Goal: Task Accomplishment & Management: Use online tool/utility

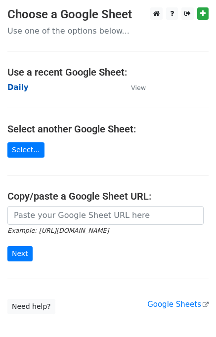
click at [8, 85] on strong "Daily" at bounding box center [17, 87] width 21 height 9
click at [22, 86] on strong "Daily" at bounding box center [17, 87] width 21 height 9
click at [20, 91] on strong "Daily" at bounding box center [17, 87] width 21 height 9
click at [22, 87] on strong "Daily" at bounding box center [17, 87] width 21 height 9
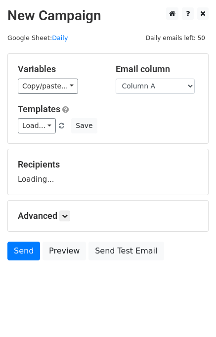
scroll to position [6, 0]
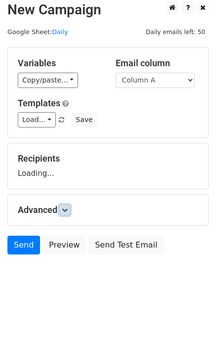
click at [67, 212] on link at bounding box center [64, 209] width 11 height 11
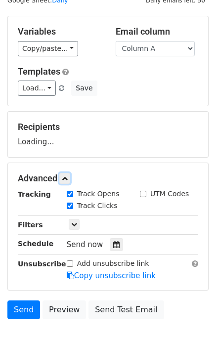
scroll to position [78, 0]
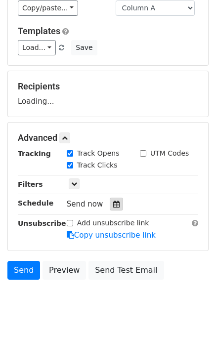
click at [113, 206] on icon at bounding box center [116, 203] width 6 height 7
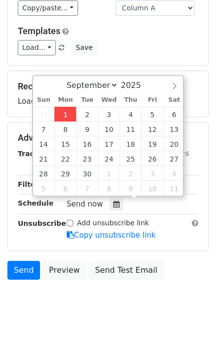
type input "2025-09-01 15:59"
type input "03"
type input "59"
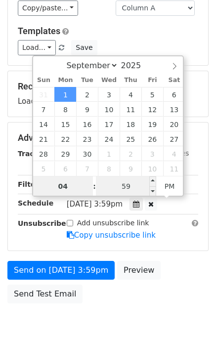
type input "04"
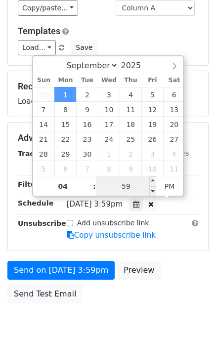
type input "2025-09-01 16:59"
click at [104, 188] on input "59" at bounding box center [126, 186] width 60 height 20
type input "00"
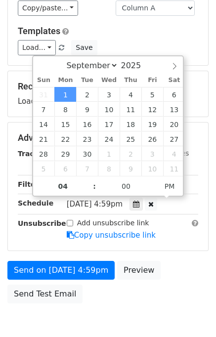
type input "2025-09-01 16:00"
click at [171, 264] on div "Send on Sep 1 at 4:59pm Preview Send Test Email" at bounding box center [108, 284] width 216 height 47
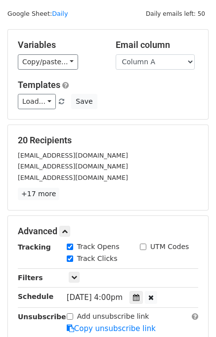
scroll to position [165, 0]
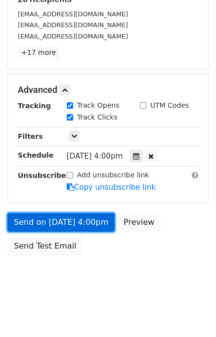
click at [78, 224] on link "Send on Sep 1 at 4:00pm" at bounding box center [60, 222] width 107 height 19
click at [65, 218] on link "Send on Sep 1 at 4:00pm" at bounding box center [60, 222] width 107 height 19
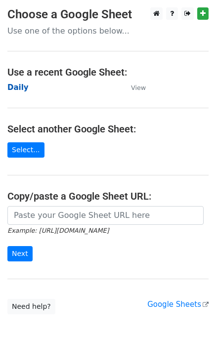
click at [20, 90] on strong "Daily" at bounding box center [17, 87] width 21 height 9
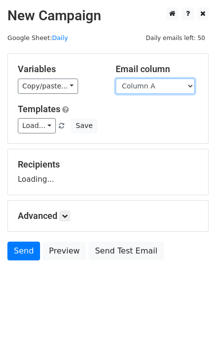
click at [157, 87] on select "Column A Column B Column C Column D Column E" at bounding box center [155, 85] width 79 height 15
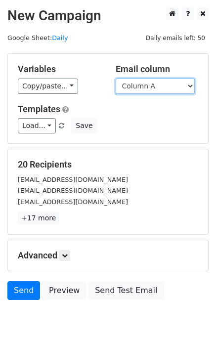
click at [155, 89] on select "Column A Column B Column C Column D Column E" at bounding box center [155, 85] width 79 height 15
select select "Column B"
click at [116, 78] on select "Column A Column B Column C Column D Column E" at bounding box center [155, 85] width 79 height 15
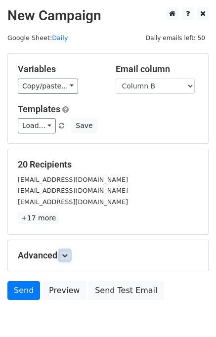
click at [65, 253] on icon at bounding box center [65, 255] width 6 height 6
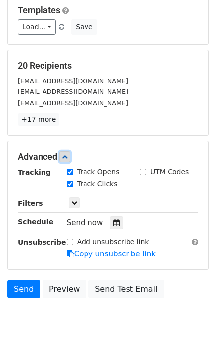
scroll to position [137, 0]
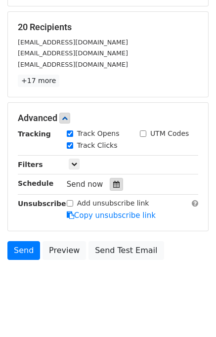
click at [115, 187] on div at bounding box center [116, 184] width 13 height 13
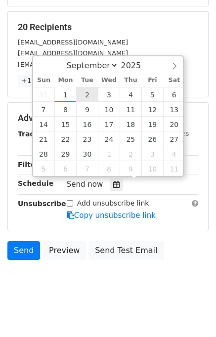
type input "2025-09-02 12:00"
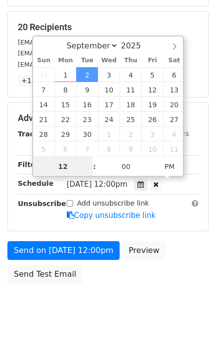
scroll to position [0, 0]
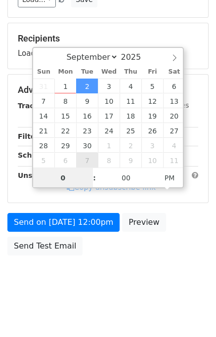
type input "02"
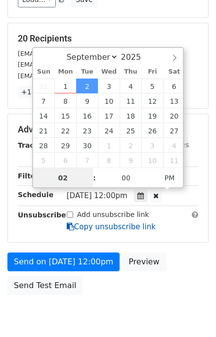
scroll to position [137, 0]
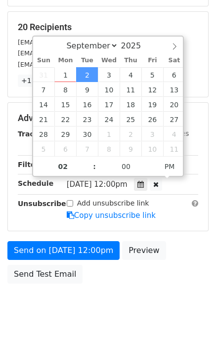
type input "2025-09-02 14:00"
click at [168, 253] on div "Send on Sep 2 at 12:00pm Preview Send Test Email" at bounding box center [108, 264] width 216 height 47
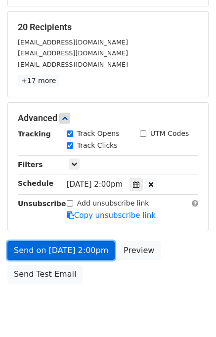
click at [72, 250] on link "Send on Sep 2 at 2:00pm" at bounding box center [60, 250] width 107 height 19
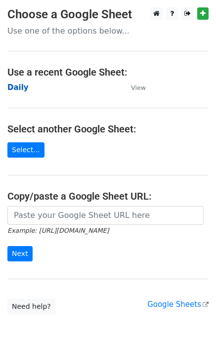
click at [20, 88] on strong "Daily" at bounding box center [17, 87] width 21 height 9
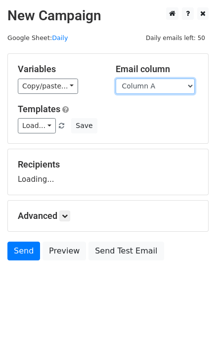
click at [166, 85] on select "Column A Column B Column C Column D Column E" at bounding box center [155, 85] width 79 height 15
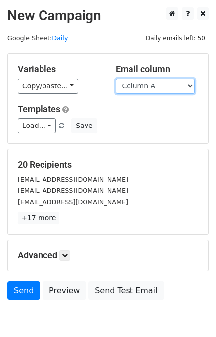
drag, startPoint x: 158, startPoint y: 85, endPoint x: 158, endPoint y: 92, distance: 6.4
click at [158, 85] on select "Column A Column B Column C Column D Column E" at bounding box center [155, 85] width 79 height 15
select select "Column C"
click at [116, 78] on select "Column A Column B Column C Column D Column E" at bounding box center [155, 85] width 79 height 15
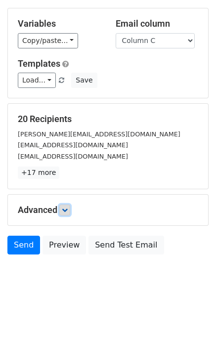
click at [70, 208] on link at bounding box center [64, 209] width 11 height 11
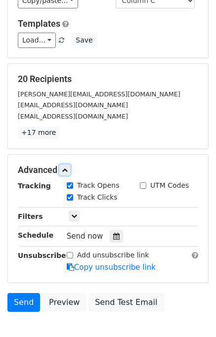
scroll to position [124, 0]
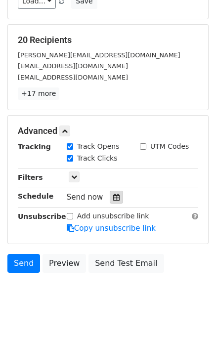
click at [113, 198] on icon at bounding box center [116, 197] width 6 height 7
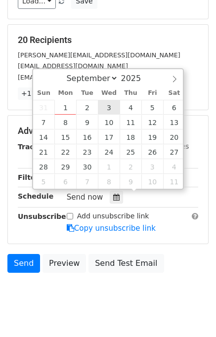
type input "2025-09-03 12:00"
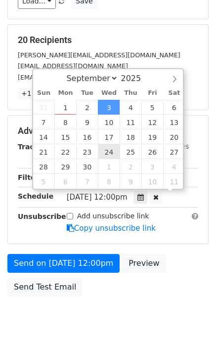
scroll to position [0, 0]
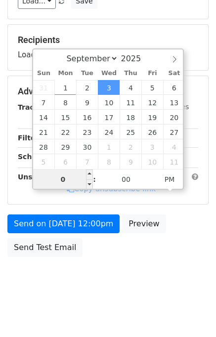
type input "03"
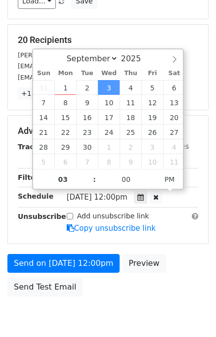
type input "2025-09-03 15:00"
click at [180, 255] on div "Send on Sep 3 at 12:00pm Preview Send Test Email" at bounding box center [108, 277] width 216 height 47
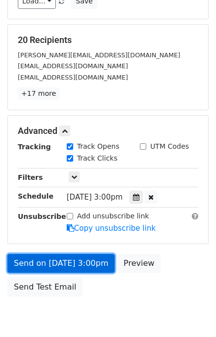
click at [73, 262] on link "Send on Sep 3 at 3:00pm" at bounding box center [60, 263] width 107 height 19
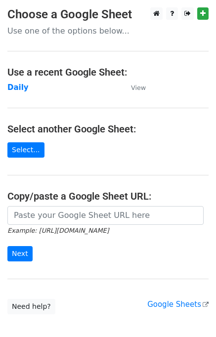
click at [26, 88] on td "Daily" at bounding box center [64, 87] width 114 height 11
click at [23, 87] on strong "Daily" at bounding box center [17, 87] width 21 height 9
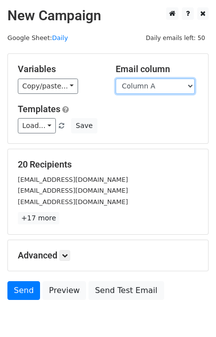
click at [165, 83] on select "Column A Column B Column C Column D Column E" at bounding box center [155, 85] width 79 height 15
select select "Column D"
click at [116, 78] on select "Column A Column B Column C Column D Column E" at bounding box center [155, 85] width 79 height 15
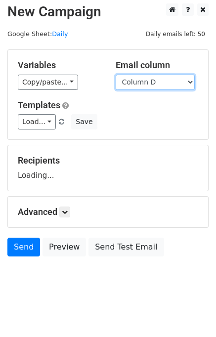
scroll to position [6, 0]
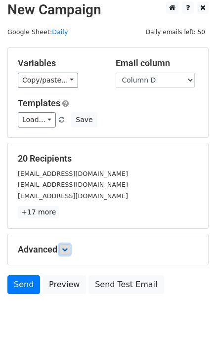
click at [70, 247] on link at bounding box center [64, 249] width 11 height 11
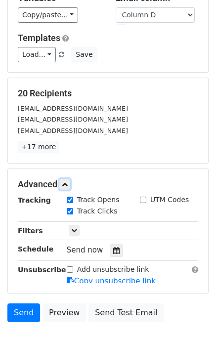
scroll to position [106, 0]
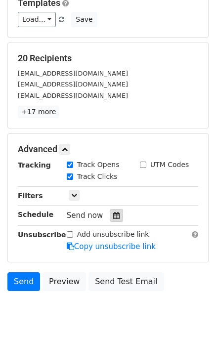
click at [113, 215] on icon at bounding box center [116, 215] width 6 height 7
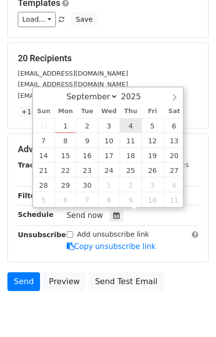
type input "2025-09-04 12:00"
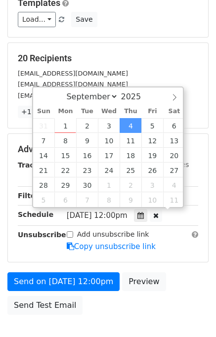
scroll to position [0, 0]
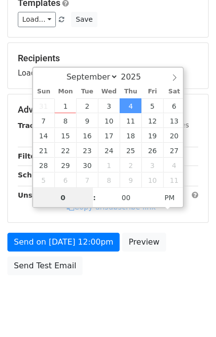
type input "04"
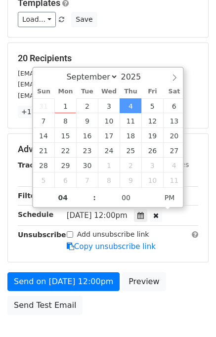
type input "2025-09-04 16:00"
click at [177, 272] on div "Send on Sep 4 at 12:00pm Preview Send Test Email" at bounding box center [108, 295] width 216 height 47
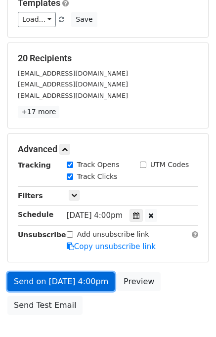
click at [86, 280] on link "Send on Sep 4 at 4:00pm" at bounding box center [60, 281] width 107 height 19
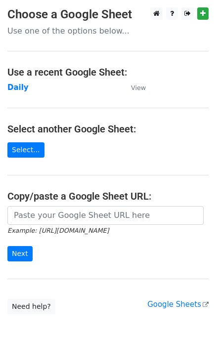
click at [18, 92] on td "Daily" at bounding box center [64, 87] width 114 height 11
click at [18, 91] on strong "Daily" at bounding box center [17, 87] width 21 height 9
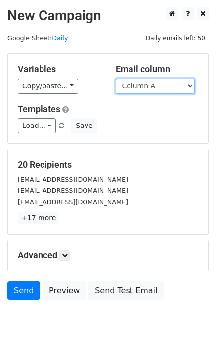
click at [142, 87] on select "Column A Column B Column C Column D Column E" at bounding box center [155, 85] width 79 height 15
select select "Column E"
click at [116, 78] on select "Column A Column B Column C Column D Column E" at bounding box center [155, 85] width 79 height 15
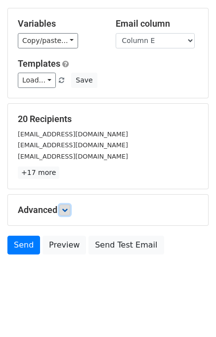
click at [67, 210] on icon at bounding box center [65, 210] width 6 height 6
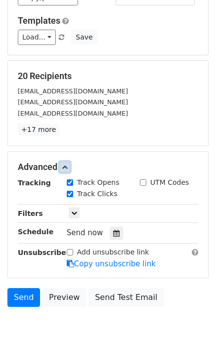
scroll to position [127, 0]
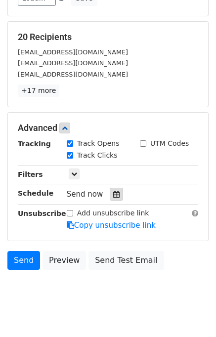
click at [113, 191] on icon at bounding box center [116, 194] width 6 height 7
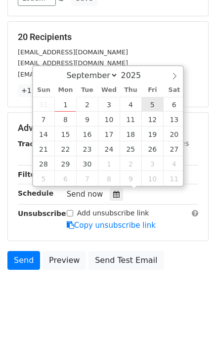
type input "[DATE] 12:00"
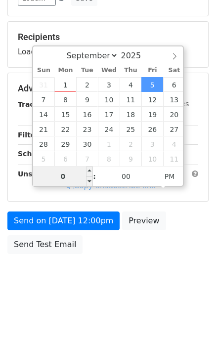
type input "05"
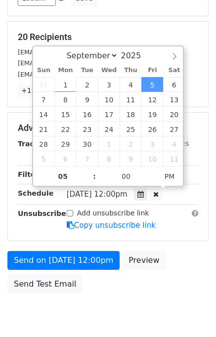
type input "[DATE] 17:00"
click at [195, 258] on div "Send on [DATE] 12:00pm Preview Send Test Email" at bounding box center [108, 274] width 216 height 47
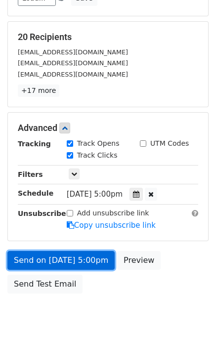
click at [88, 260] on link "Send on [DATE] 5:00pm" at bounding box center [60, 260] width 107 height 19
